Goal: Task Accomplishment & Management: Use online tool/utility

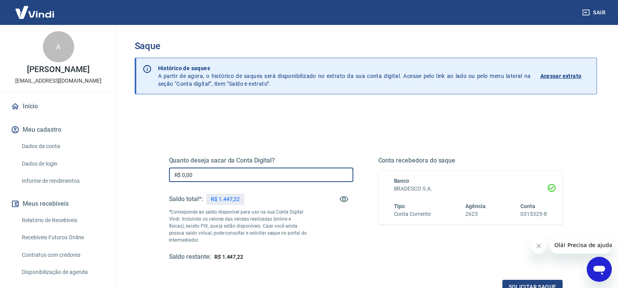
click at [208, 175] on input "R$ 0,00" at bounding box center [261, 175] width 184 height 14
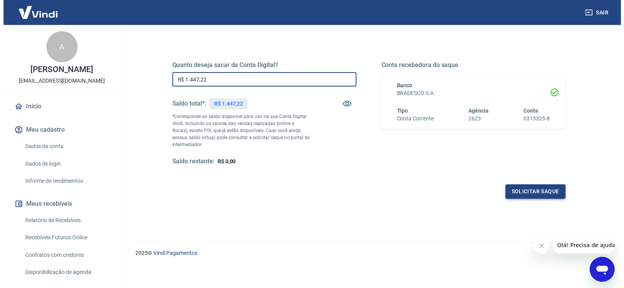
scroll to position [98, 0]
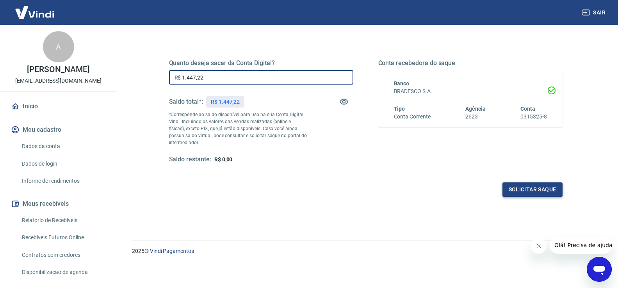
type input "R$ 1.447,22"
click at [520, 190] on button "Solicitar saque" at bounding box center [532, 190] width 60 height 14
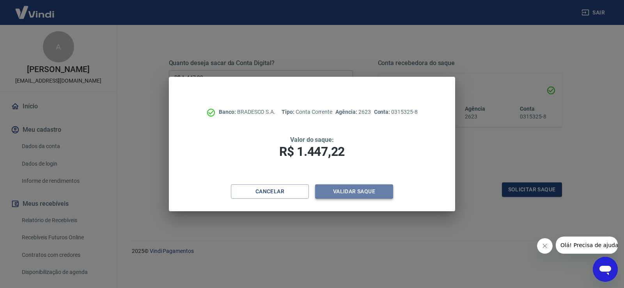
click at [355, 193] on button "Validar saque" at bounding box center [354, 192] width 78 height 14
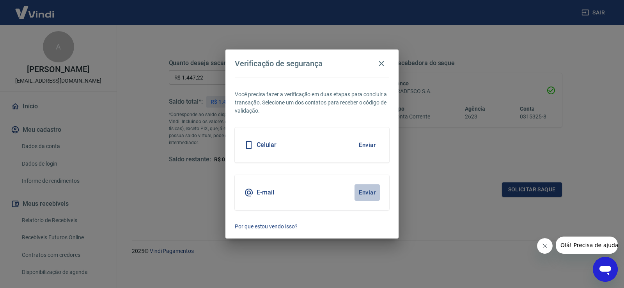
click at [358, 195] on button "Enviar" at bounding box center [367, 193] width 25 height 16
click at [374, 193] on button "Enviar" at bounding box center [367, 193] width 25 height 16
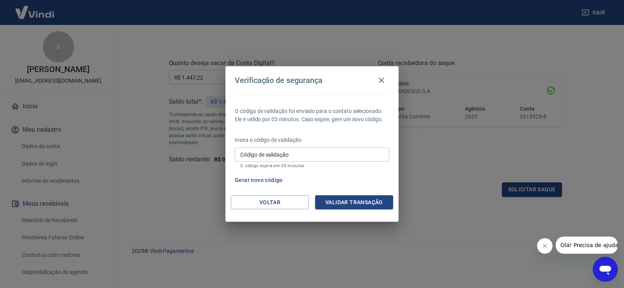
click at [349, 186] on div "Gerar novo código" at bounding box center [311, 180] width 158 height 14
click at [324, 151] on input "Código de validação" at bounding box center [312, 154] width 155 height 14
type input "740510"
click at [351, 208] on button "Validar transação" at bounding box center [354, 202] width 78 height 14
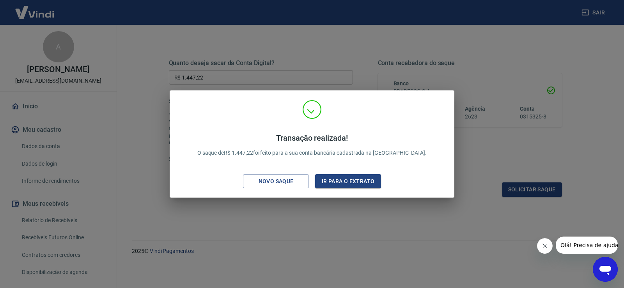
drag, startPoint x: 261, startPoint y: 55, endPoint x: 261, endPoint y: 51, distance: 4.3
click at [261, 51] on div "Transação realizada! O saque de R$ 1.447,22 foi feito para a sua conta bancária…" at bounding box center [312, 144] width 624 height 288
